Goal: Entertainment & Leisure: Consume media (video, audio)

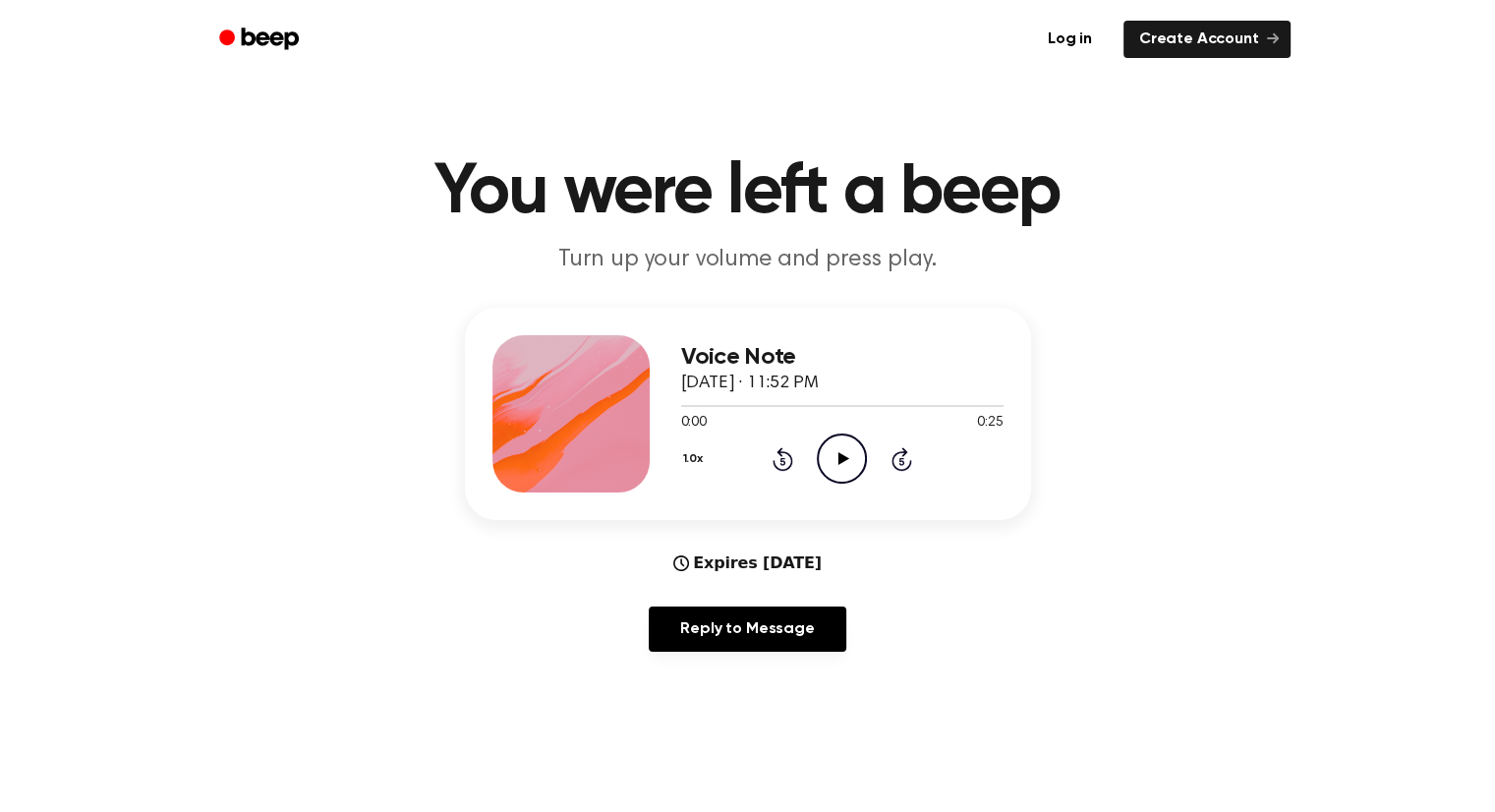
click at [860, 465] on icon "Play Audio" at bounding box center [841, 458] width 50 height 50
click at [845, 459] on icon at bounding box center [841, 458] width 9 height 13
click at [840, 449] on icon "Play Audio" at bounding box center [841, 458] width 50 height 50
click at [847, 461] on icon "Pause Audio" at bounding box center [841, 458] width 50 height 50
click at [839, 446] on icon "Play Audio" at bounding box center [841, 458] width 50 height 50
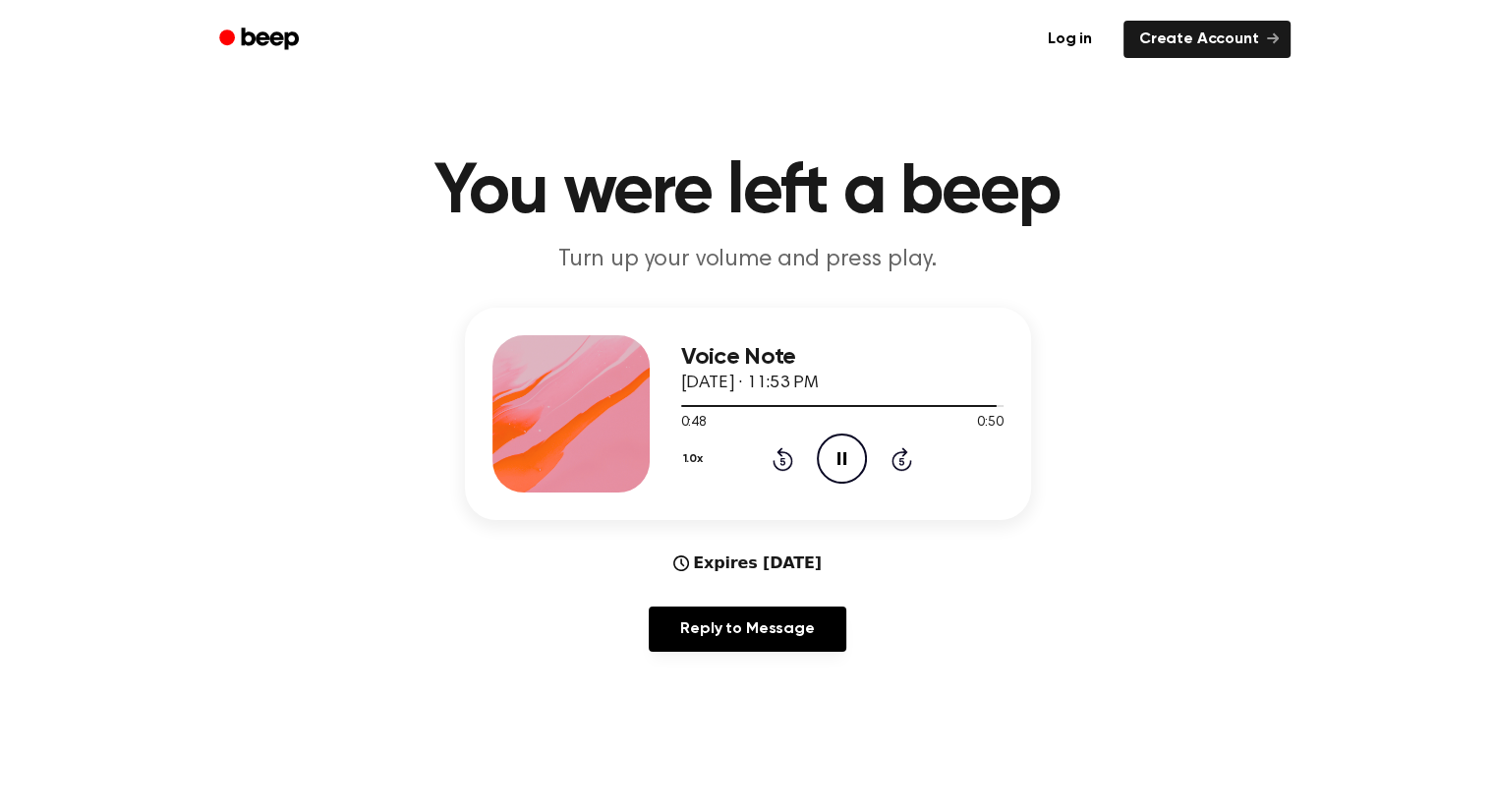
click at [832, 457] on icon "Pause Audio" at bounding box center [841, 458] width 50 height 50
click at [847, 482] on icon "Play Audio" at bounding box center [841, 458] width 50 height 50
click at [1242, 264] on header "You were left a beep Turn up your volume and press play." at bounding box center [747, 216] width 1448 height 118
click at [837, 464] on icon "Play Audio" at bounding box center [841, 458] width 50 height 50
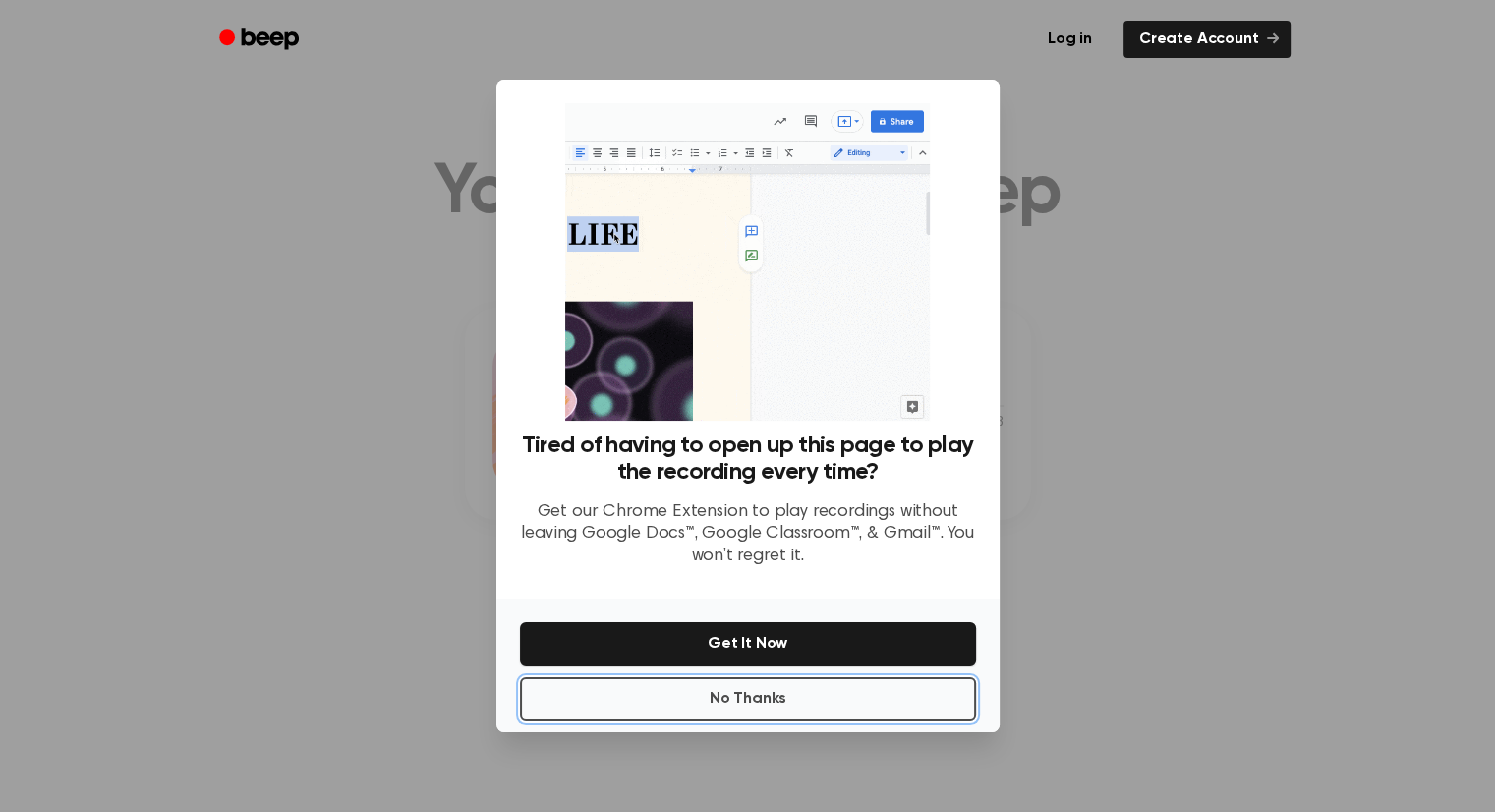
click at [705, 698] on button "No Thanks" at bounding box center [748, 699] width 456 height 43
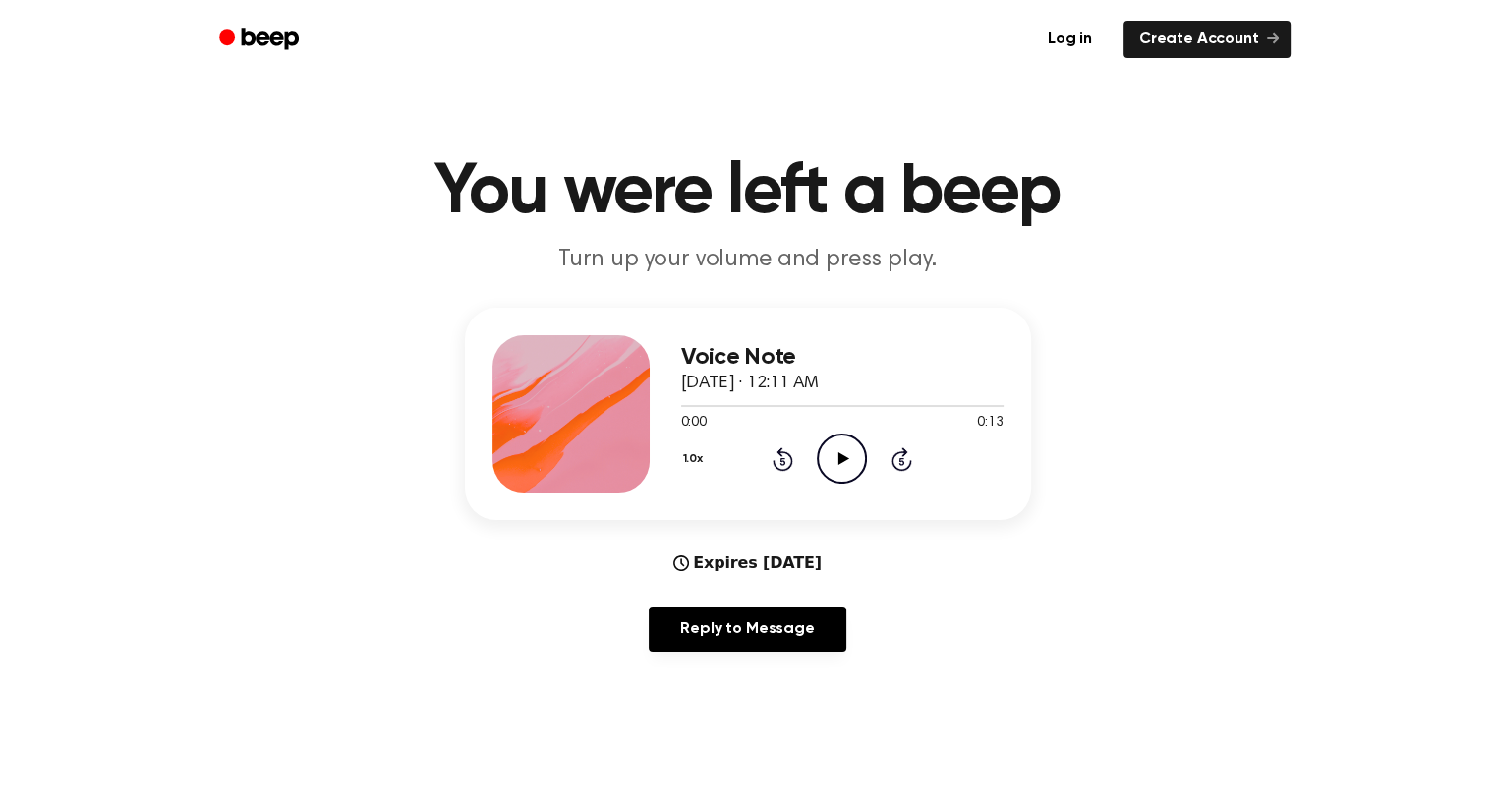
click at [852, 470] on icon "Play Audio" at bounding box center [841, 458] width 50 height 50
click at [843, 473] on icon "Play Audio" at bounding box center [841, 458] width 50 height 50
click at [846, 456] on icon "Play Audio" at bounding box center [841, 458] width 50 height 50
drag, startPoint x: 824, startPoint y: 402, endPoint x: 838, endPoint y: 446, distance: 46.2
click at [824, 403] on div at bounding box center [842, 405] width 323 height 16
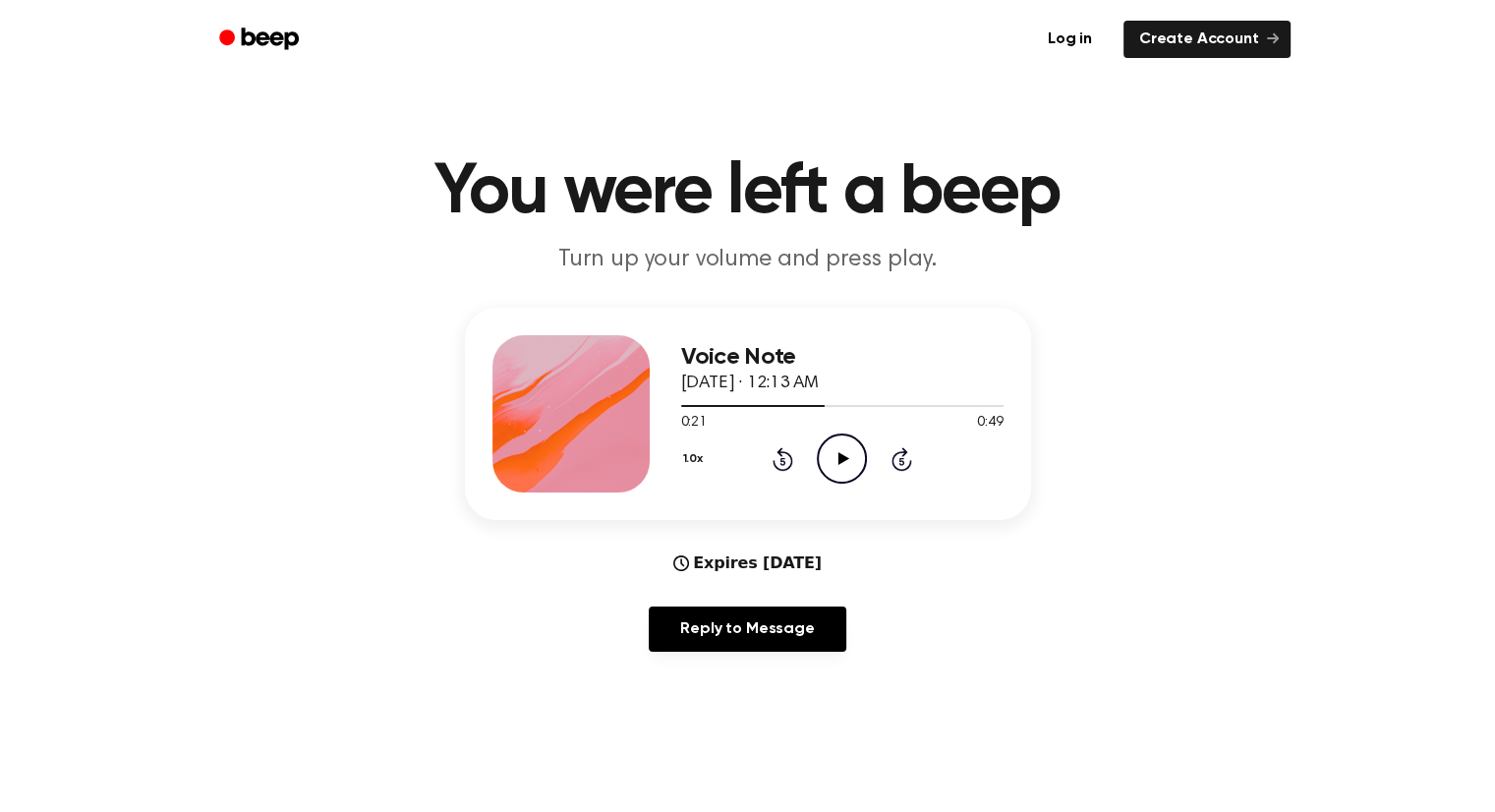
click at [839, 458] on icon at bounding box center [843, 458] width 11 height 13
click at [830, 408] on div at bounding box center [842, 405] width 323 height 16
click at [849, 457] on icon "Play Audio" at bounding box center [841, 458] width 50 height 50
drag, startPoint x: 849, startPoint y: 457, endPoint x: 580, endPoint y: 245, distance: 342.5
click at [845, 456] on icon "Pause Audio" at bounding box center [841, 458] width 50 height 50
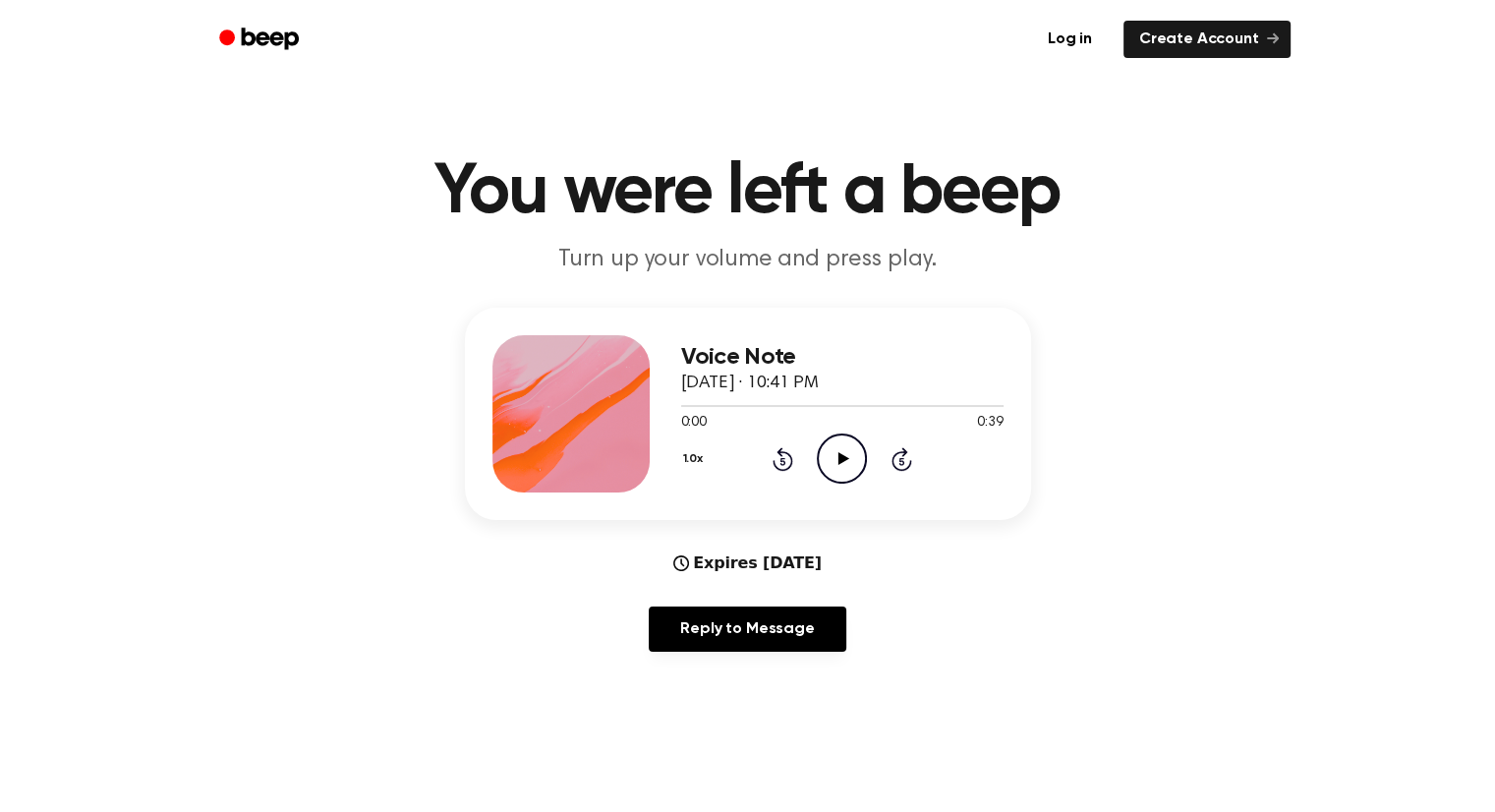
click at [844, 456] on icon at bounding box center [843, 458] width 11 height 13
drag, startPoint x: 837, startPoint y: 451, endPoint x: 737, endPoint y: 191, distance: 278.6
click at [837, 446] on icon "Play Audio" at bounding box center [841, 458] width 50 height 50
click at [838, 461] on icon at bounding box center [843, 458] width 11 height 13
click at [1159, 114] on main "You were left a beep Turn up your volume and press play. Voice Note [DATE] · 10…" at bounding box center [747, 633] width 1495 height 1267
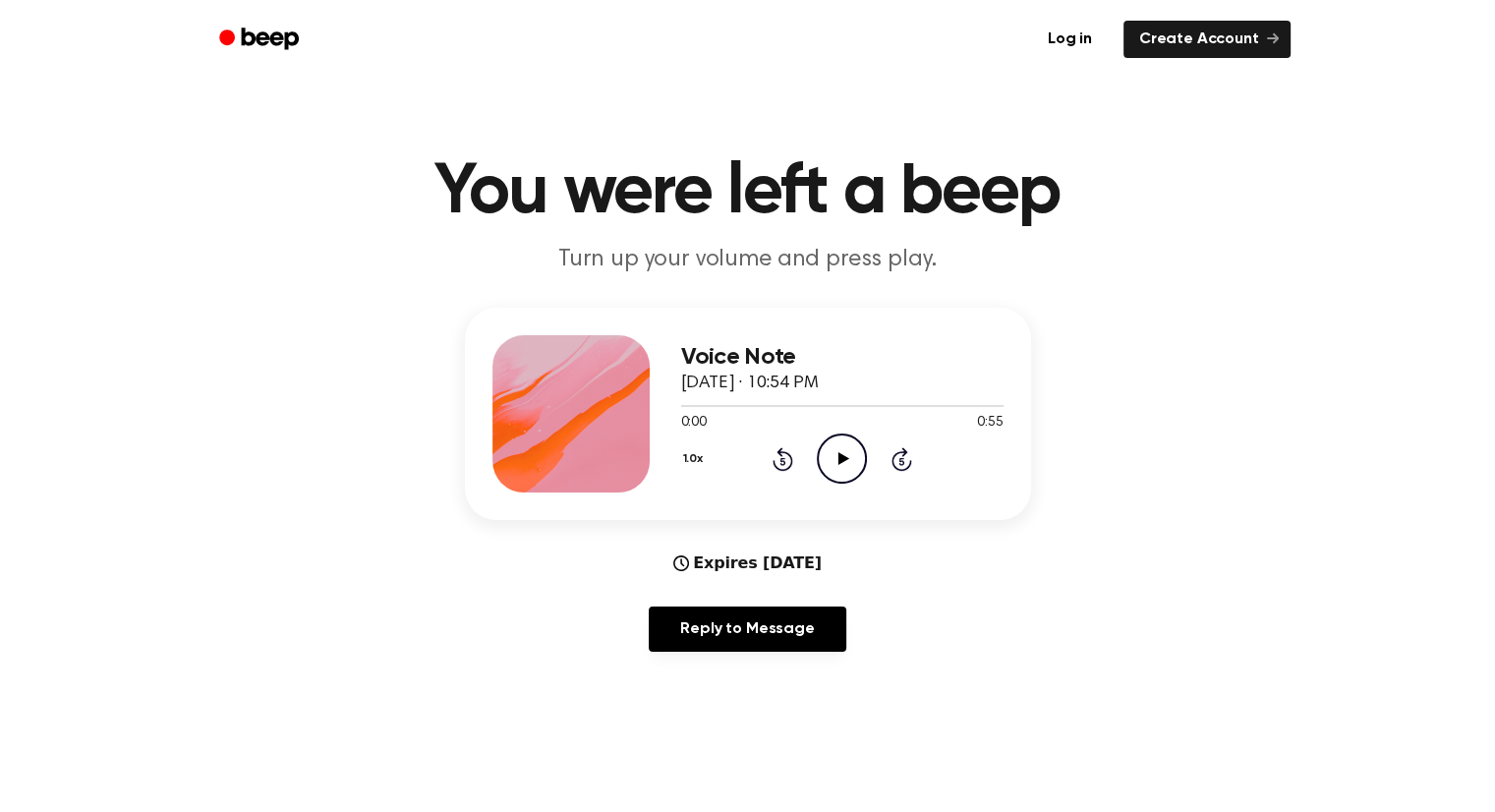
click at [849, 461] on icon "Play Audio" at bounding box center [841, 458] width 50 height 50
click at [837, 475] on icon "Play Audio" at bounding box center [841, 458] width 50 height 50
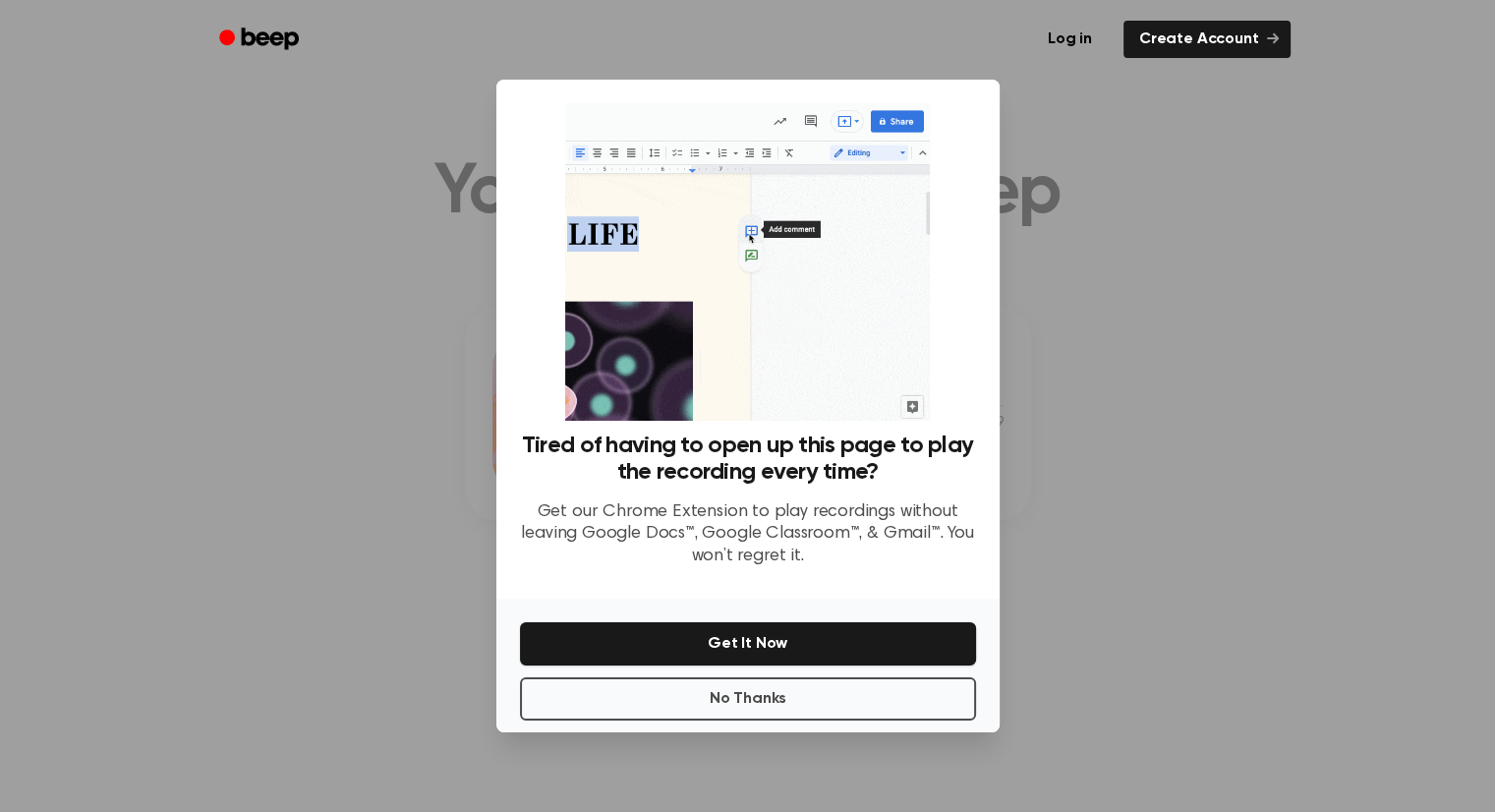
click at [825, 537] on p "Get our Chrome Extension to play recordings without leaving Google Docs™, Googl…" at bounding box center [748, 535] width 456 height 67
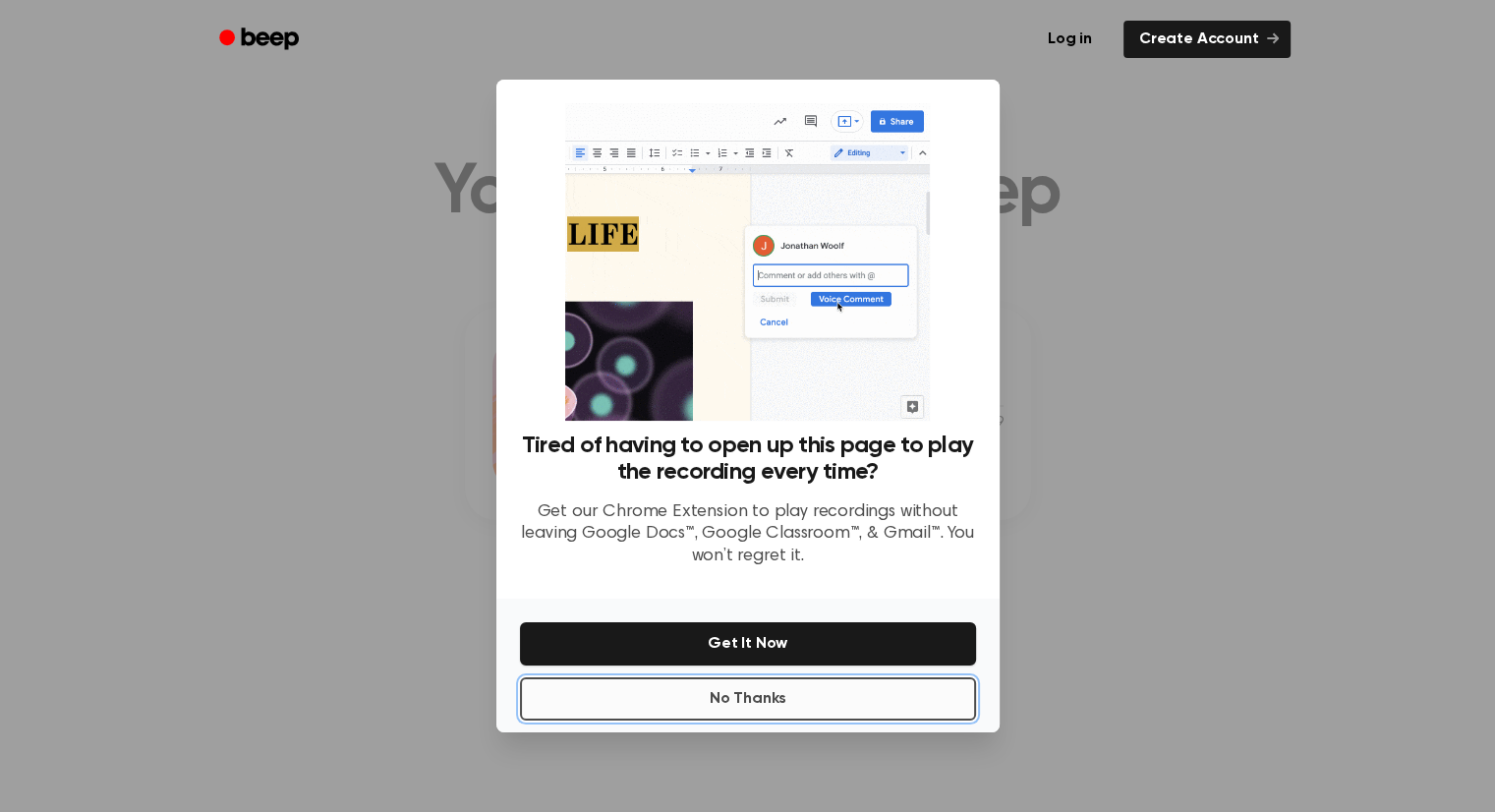
click at [859, 711] on button "No Thanks" at bounding box center [748, 699] width 456 height 43
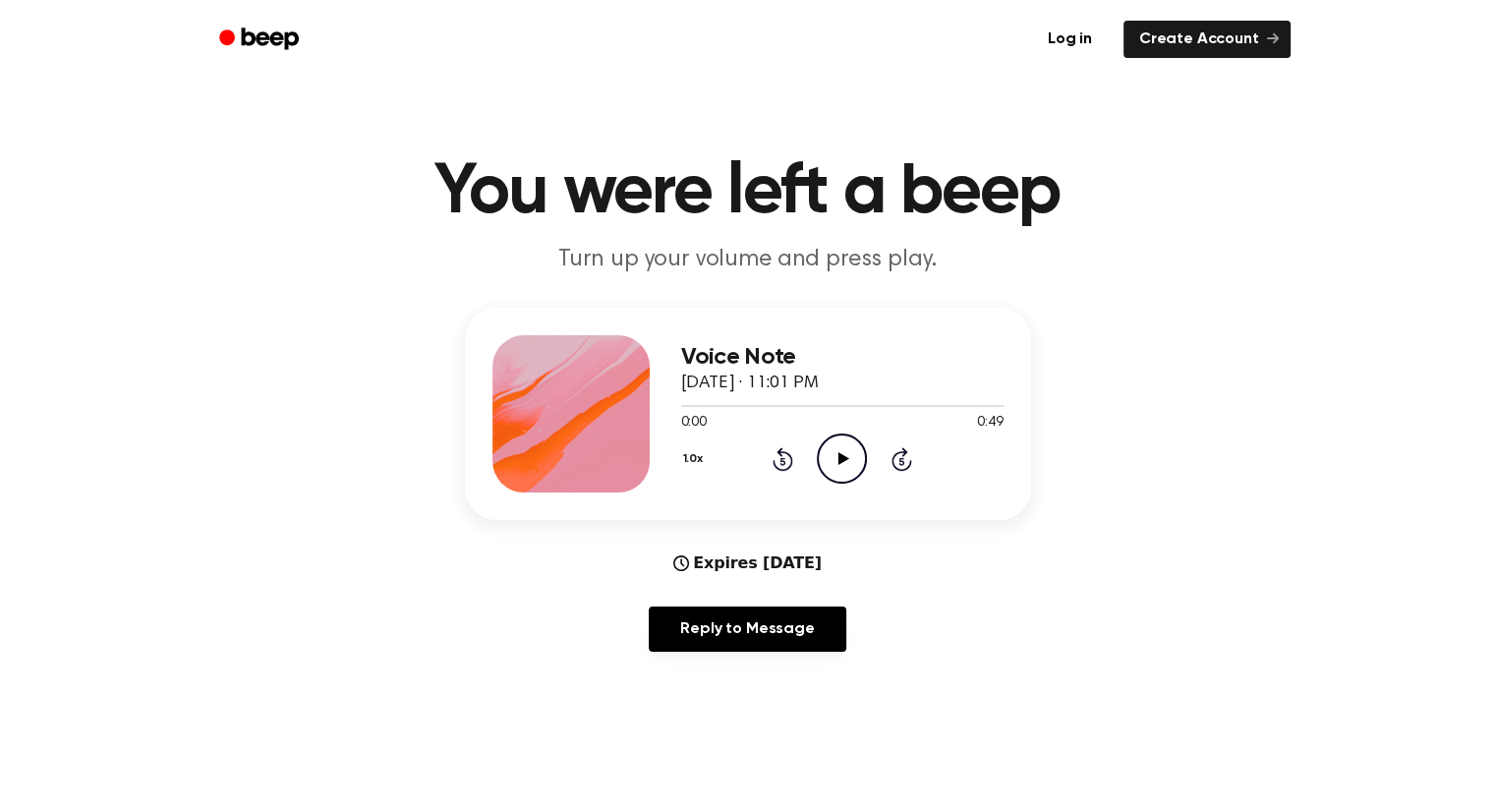
click at [840, 475] on icon "Play Audio" at bounding box center [841, 458] width 50 height 50
click at [860, 461] on icon "Play Audio" at bounding box center [841, 458] width 50 height 50
click at [838, 458] on icon at bounding box center [843, 458] width 11 height 13
click at [845, 454] on icon "Play Audio" at bounding box center [841, 458] width 50 height 50
click at [845, 460] on icon at bounding box center [843, 458] width 11 height 13
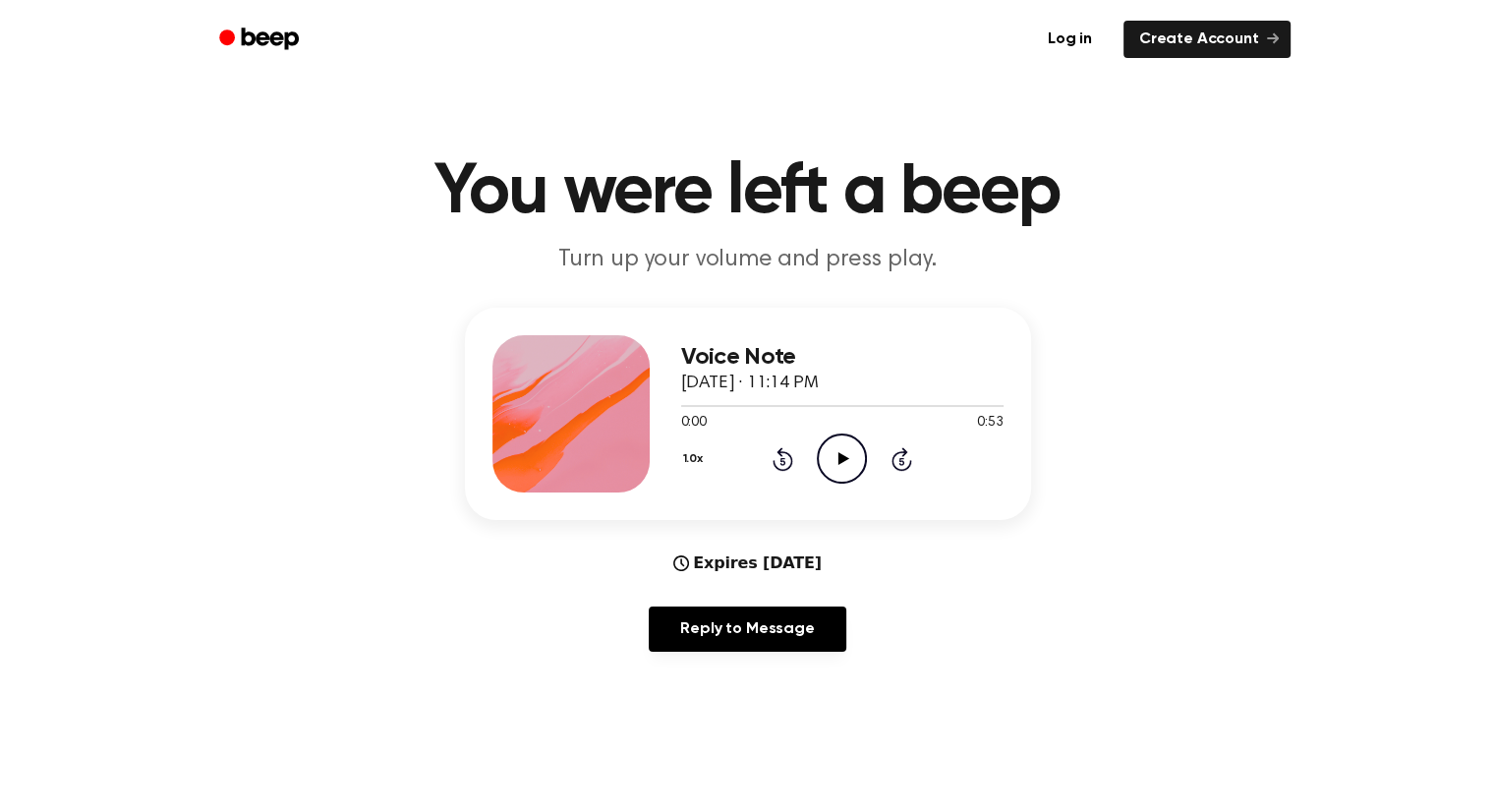
drag, startPoint x: 856, startPoint y: 468, endPoint x: 894, endPoint y: 371, distance: 104.2
click at [854, 467] on icon "Play Audio" at bounding box center [841, 458] width 50 height 50
click at [846, 467] on icon "Play Audio" at bounding box center [841, 458] width 50 height 50
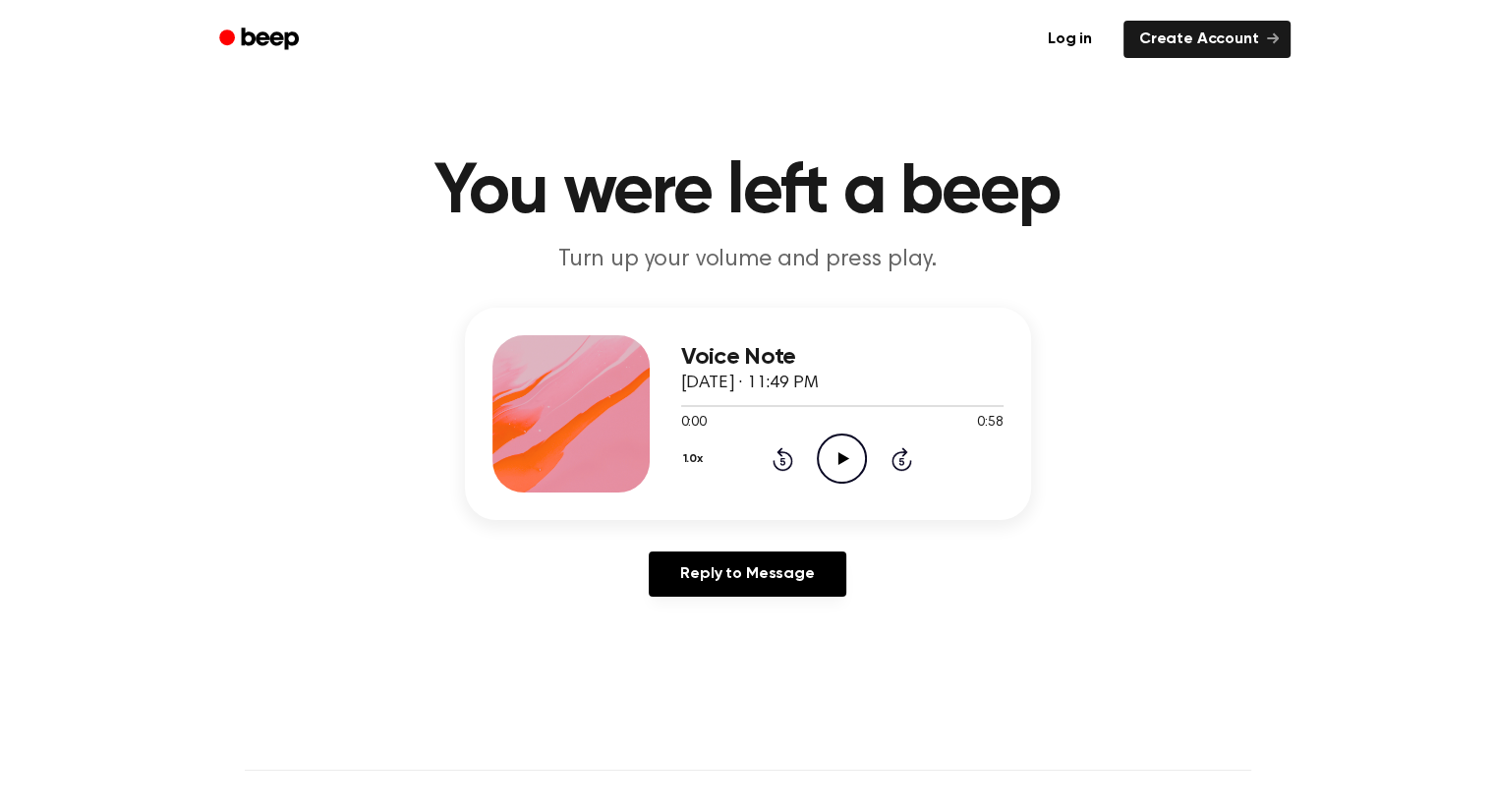
click at [835, 451] on icon "Play Audio" at bounding box center [841, 458] width 50 height 50
click at [853, 457] on icon "Play Audio" at bounding box center [841, 458] width 50 height 50
click at [833, 465] on icon "Pause Audio" at bounding box center [841, 458] width 50 height 50
click at [836, 470] on icon "Play Audio" at bounding box center [841, 458] width 50 height 50
